Goal: Check status: Check status

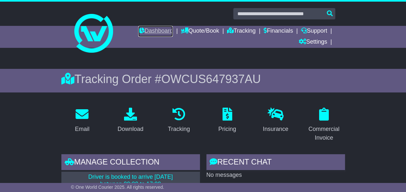
click at [154, 31] on link "Dashboard" at bounding box center [155, 31] width 35 height 11
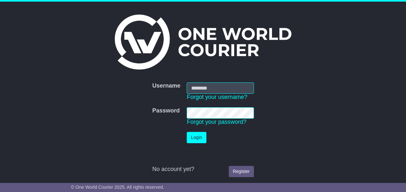
type input "**********"
click at [195, 136] on button "Login" at bounding box center [196, 137] width 19 height 11
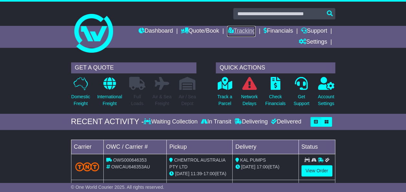
click at [240, 30] on link "Tracking" at bounding box center [241, 31] width 28 height 11
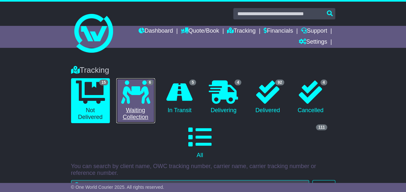
click at [143, 89] on icon at bounding box center [135, 92] width 29 height 23
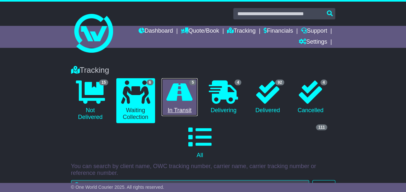
click at [177, 108] on link "5 In Transit" at bounding box center [180, 97] width 37 height 38
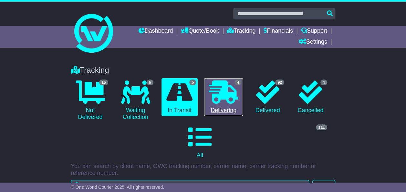
click at [219, 102] on icon at bounding box center [223, 92] width 29 height 23
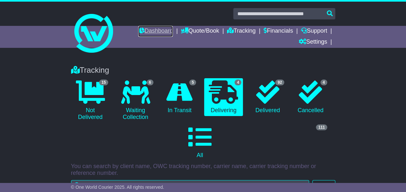
click at [159, 32] on link "Dashboard" at bounding box center [155, 31] width 35 height 11
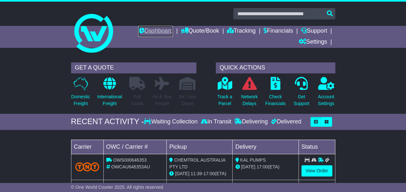
click at [161, 32] on link "Dashboard" at bounding box center [155, 31] width 35 height 11
click at [151, 30] on link "Dashboard" at bounding box center [155, 31] width 35 height 11
